Goal: Find specific fact: Find contact information

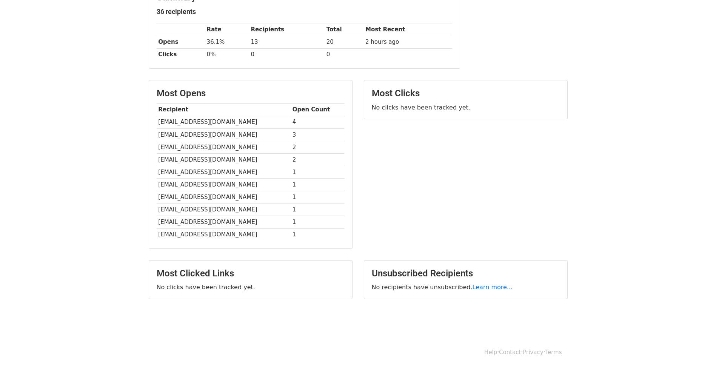
scroll to position [114, 0]
drag, startPoint x: 247, startPoint y: 117, endPoint x: 178, endPoint y: 120, distance: 68.4
click at [178, 120] on td "lemonologydagupan@gmail.com" at bounding box center [224, 121] width 134 height 12
drag, startPoint x: 178, startPoint y: 120, endPoint x: 165, endPoint y: 124, distance: 13.7
click at [165, 124] on td "lemonologydagupan@gmail.com" at bounding box center [224, 121] width 134 height 12
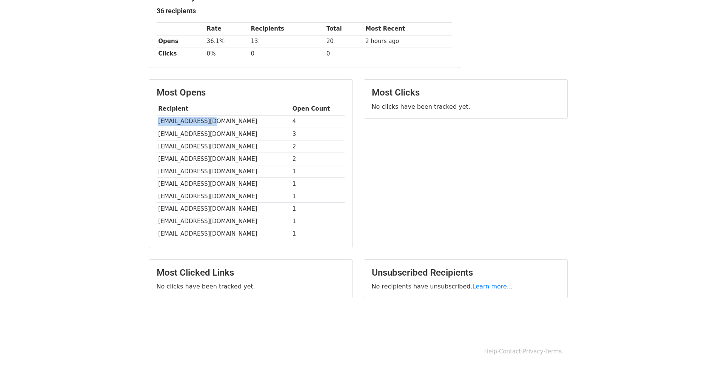
drag, startPoint x: 157, startPoint y: 120, endPoint x: 210, endPoint y: 120, distance: 53.2
click at [210, 120] on td "lemonologydagupan@gmail.com" at bounding box center [224, 121] width 134 height 12
copy td "lemonologydagupan"
click at [109, 156] on body "MergeMail Campaigns Templates Reports Open Gmail Daily emails left: 49 Help xip…" at bounding box center [358, 111] width 716 height 450
drag, startPoint x: 159, startPoint y: 135, endPoint x: 189, endPoint y: 134, distance: 29.8
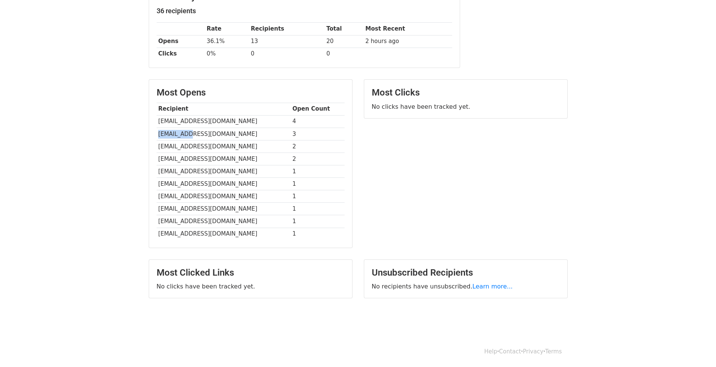
click at [189, 134] on td "omochicken2022@gmail.com" at bounding box center [224, 133] width 134 height 12
copy td "omochicken"
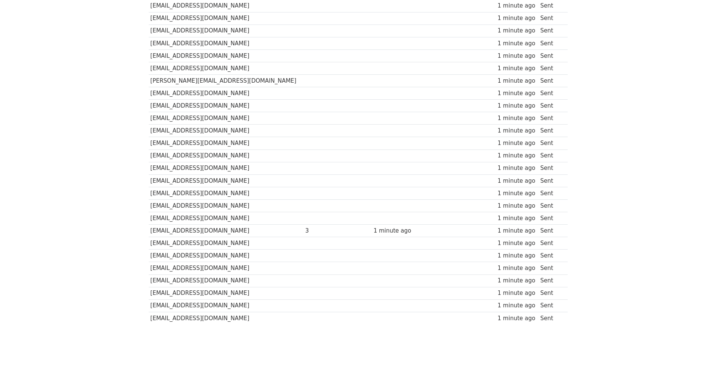
scroll to position [250, 0]
